Goal: Task Accomplishment & Management: Manage account settings

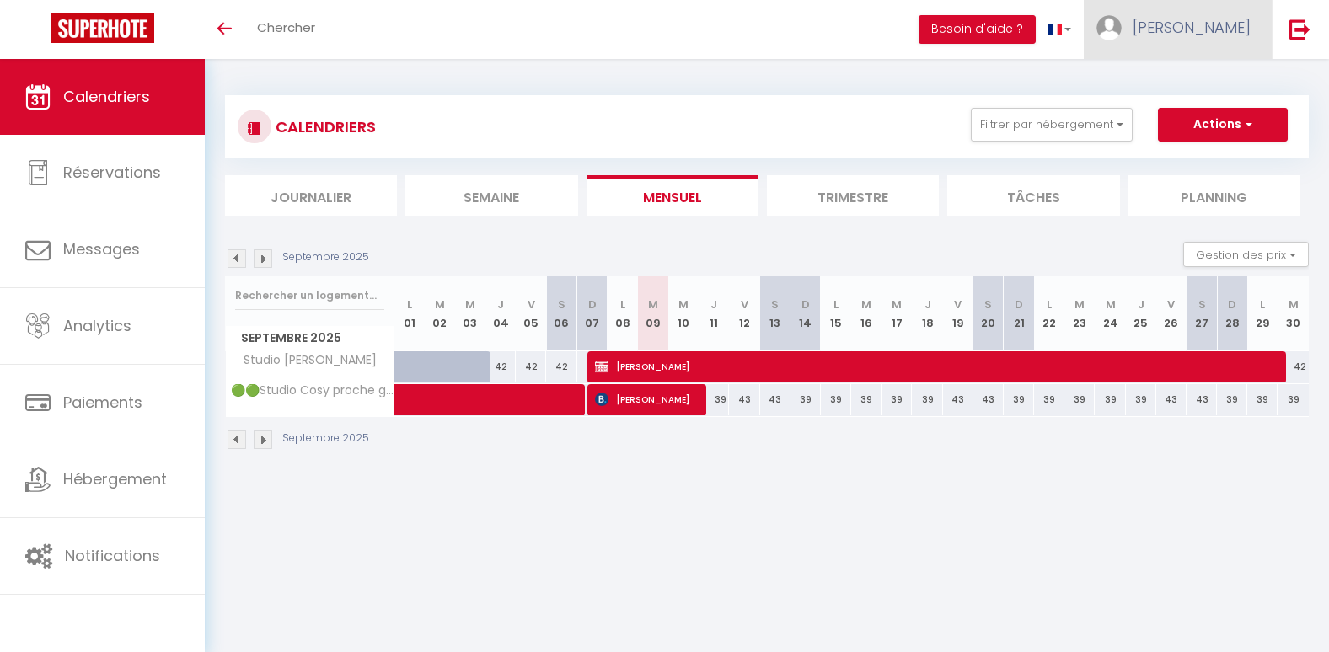
click at [1253, 25] on link "[PERSON_NAME]" at bounding box center [1178, 29] width 188 height 59
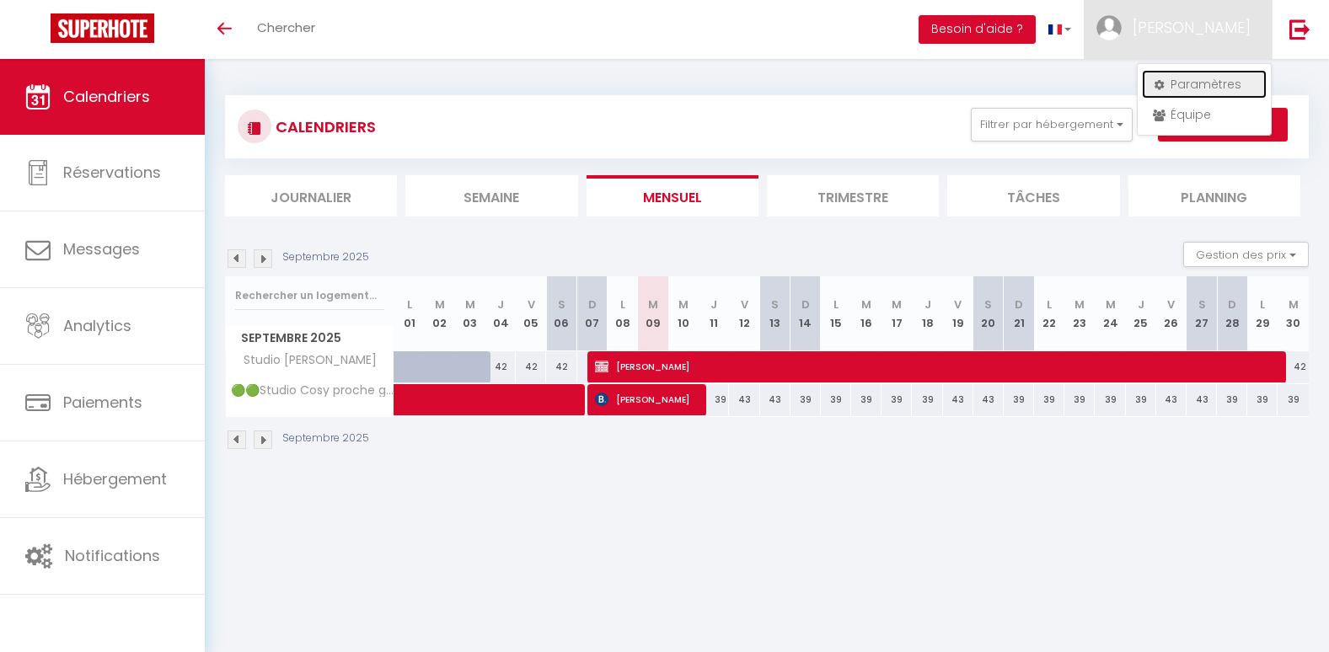
click at [1184, 88] on link "Paramètres" at bounding box center [1204, 84] width 125 height 29
select select "fr"
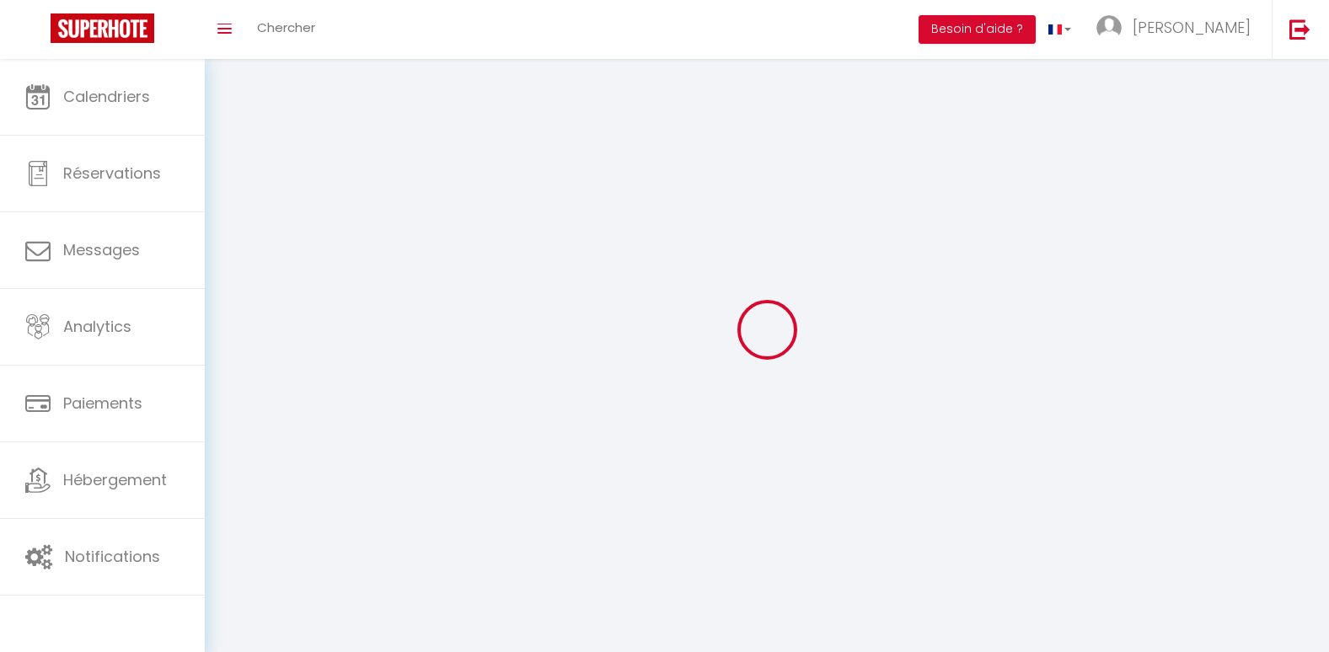
type input "[PERSON_NAME]"
type input "Stromboni"
type input "0695623160"
type input "[STREET_ADDRESS]"
type input "91000"
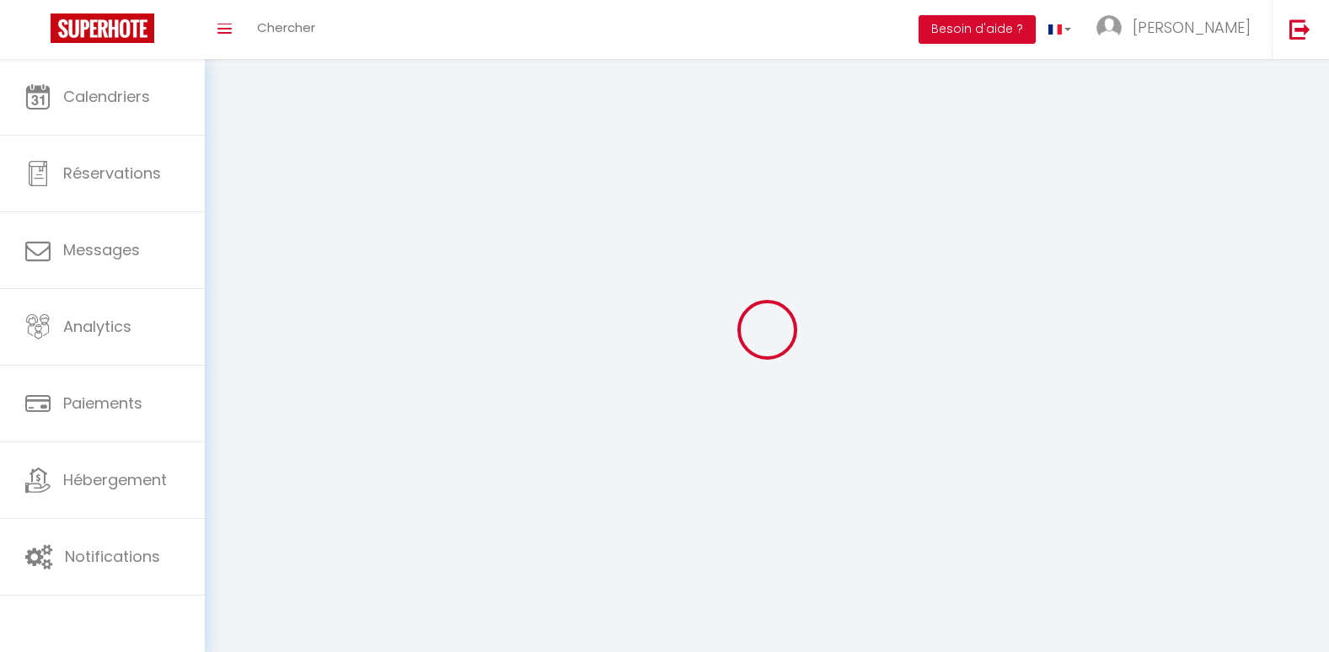
type input "EVRY COURCOURONNES"
type input "J9jfpRYNzfO7F1o0KtR1IrGhy"
type input "QJCpESQMntKYyhlXzDbszkQZ2"
type input "[URL][DOMAIN_NAME]"
select select "28"
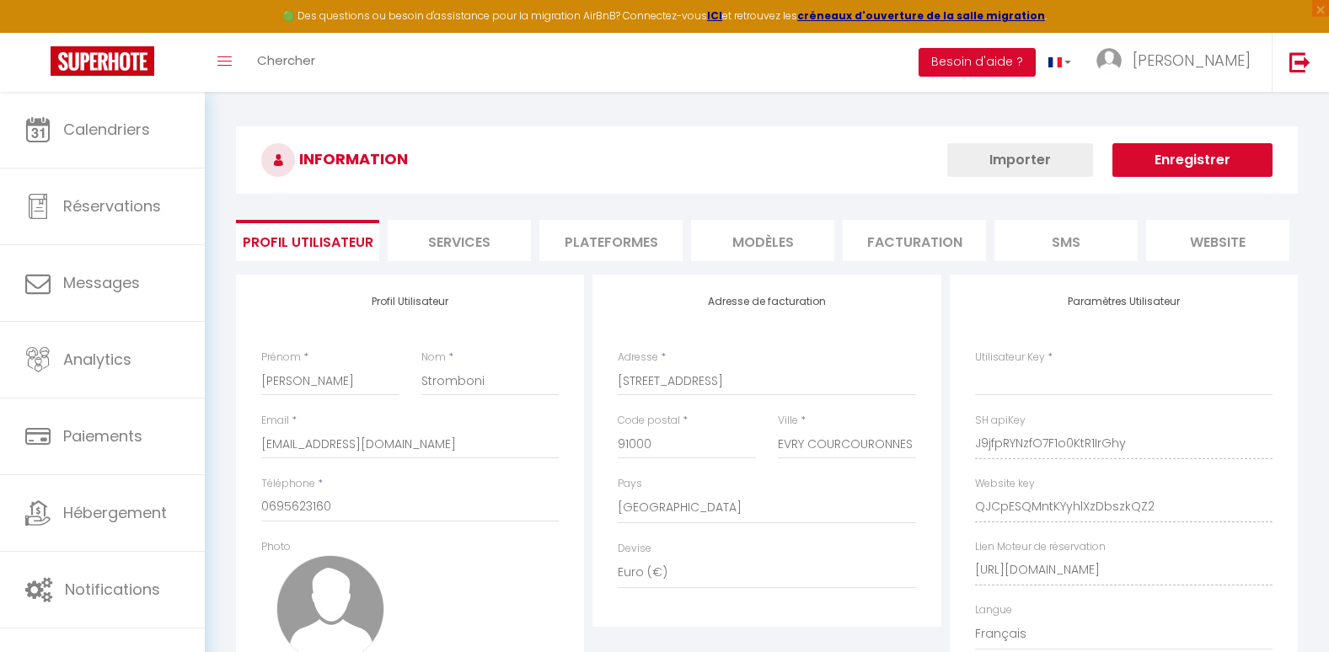
type input "J9jfpRYNzfO7F1o0KtR1IrGhy"
type input "QJCpESQMntKYyhlXzDbszkQZ2"
type input "[URL][DOMAIN_NAME]"
select select "fr"
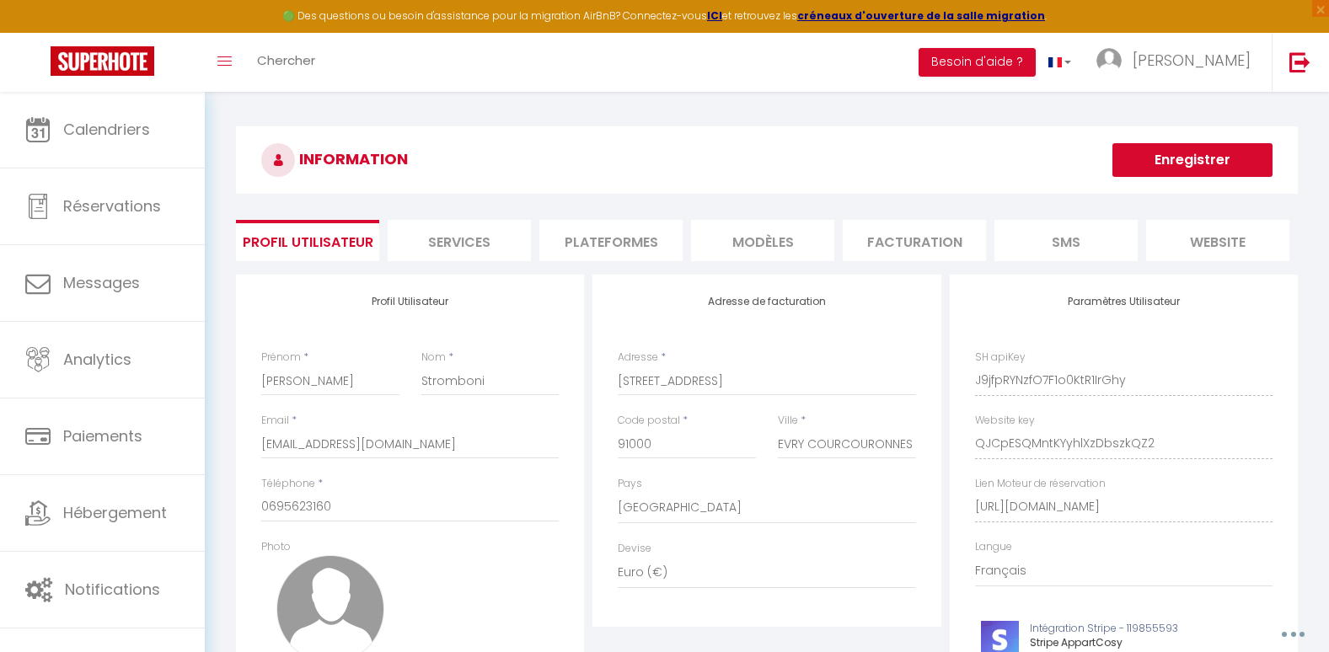
click at [622, 236] on li "Plateformes" at bounding box center [610, 240] width 143 height 41
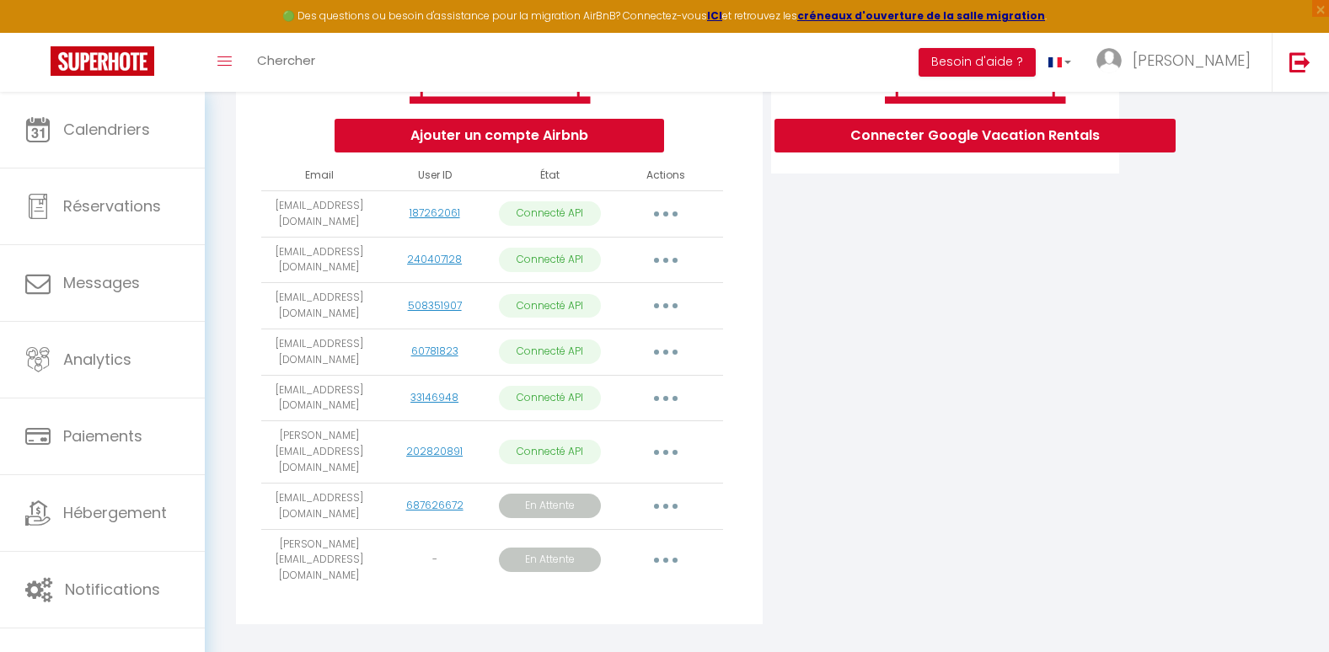
scroll to position [347, 0]
